Goal: Information Seeking & Learning: Learn about a topic

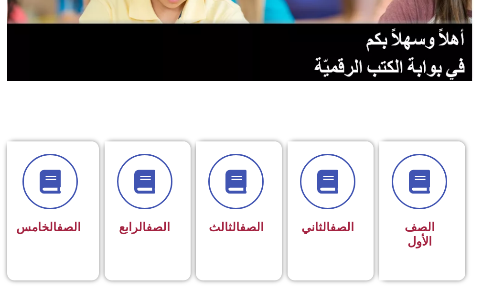
scroll to position [191, 0]
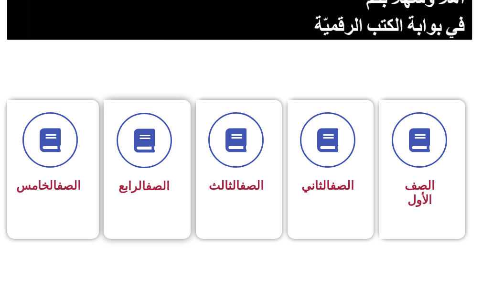
click at [147, 170] on div "الصف الرابع" at bounding box center [144, 155] width 55 height 85
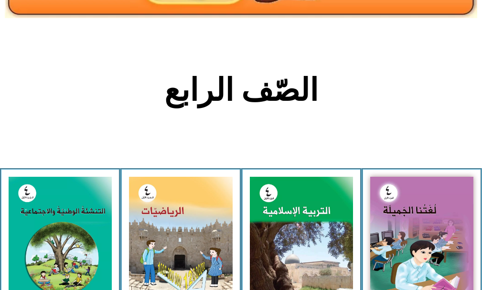
scroll to position [191, 0]
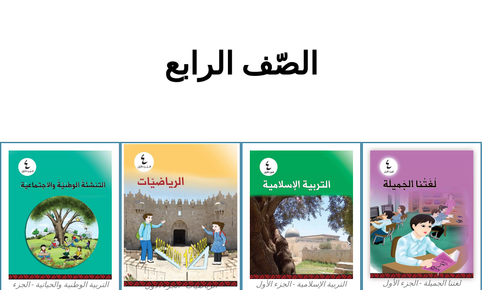
click at [164, 203] on img at bounding box center [181, 215] width 114 height 142
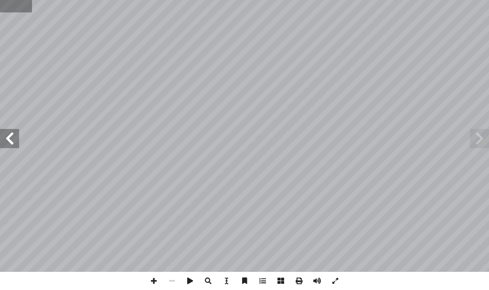
click at [12, 10] on input "text" at bounding box center [16, 6] width 32 height 12
type input "**"
click at [152, 281] on span at bounding box center [154, 281] width 18 height 18
click at [7, 132] on span at bounding box center [9, 138] width 19 height 19
